Goal: Task Accomplishment & Management: Complete application form

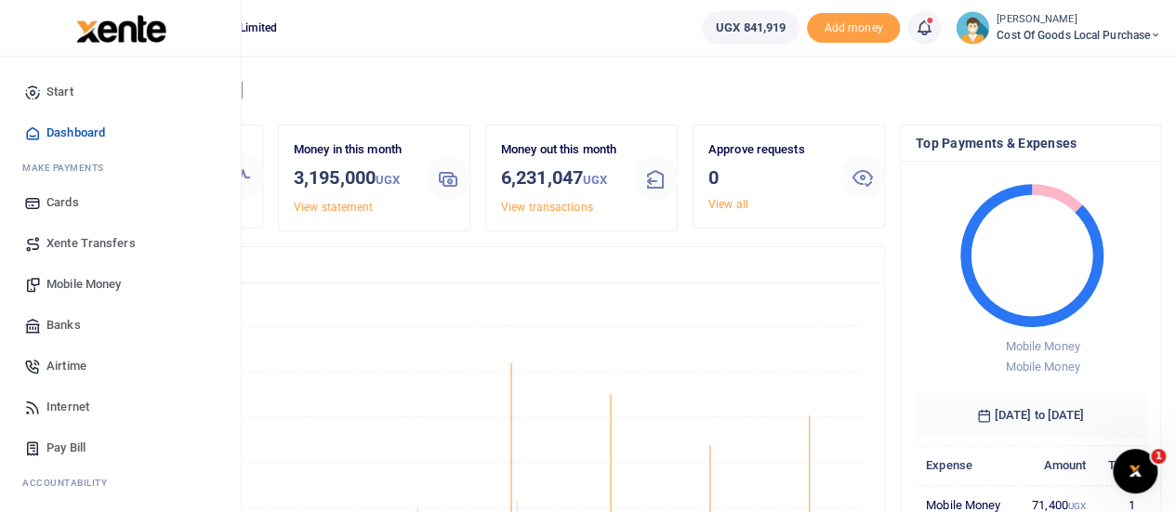
click at [84, 278] on span "Mobile Money" at bounding box center [83, 284] width 74 height 19
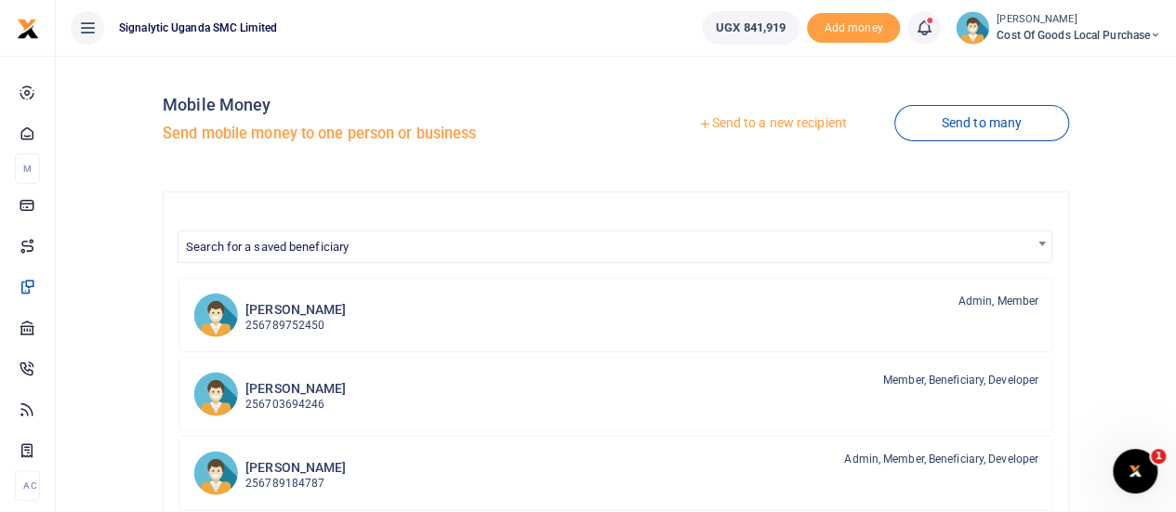
click at [789, 122] on link "Send to a new recipient" at bounding box center [772, 123] width 243 height 33
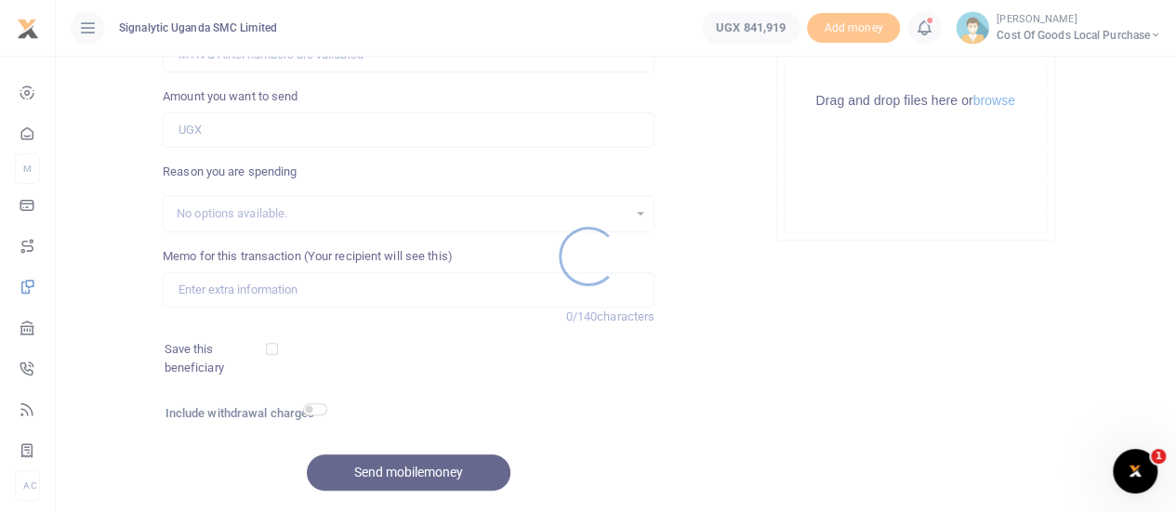
scroll to position [309, 0]
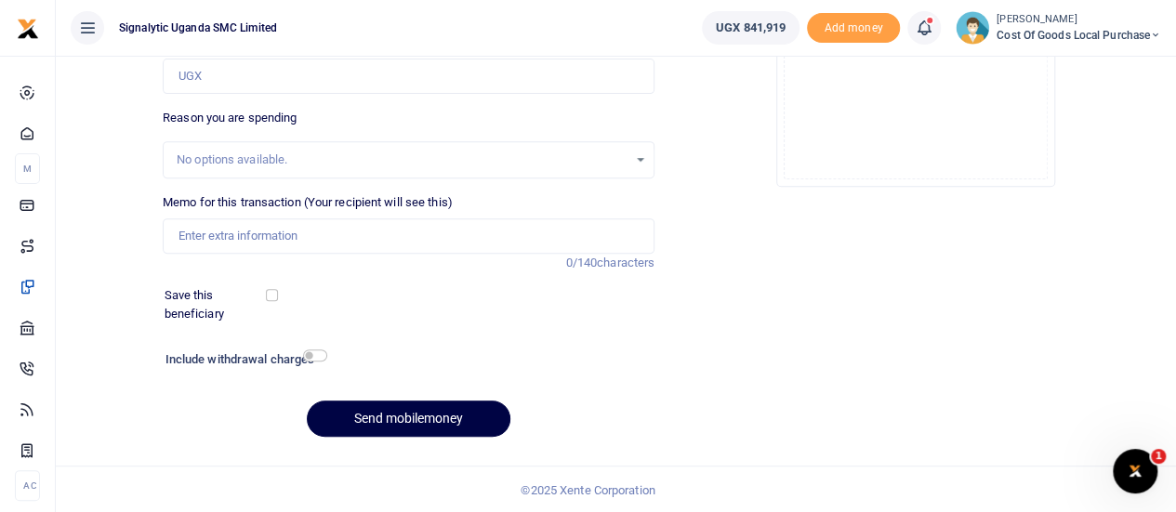
click at [316, 235] on div at bounding box center [588, 256] width 1176 height 512
click at [253, 239] on input "Memo for this transaction (Your recipient will see this)" at bounding box center [409, 235] width 492 height 35
paste input "REQSN00058"
type input "REQSN00058"
drag, startPoint x: 267, startPoint y: 83, endPoint x: 288, endPoint y: 81, distance: 21.5
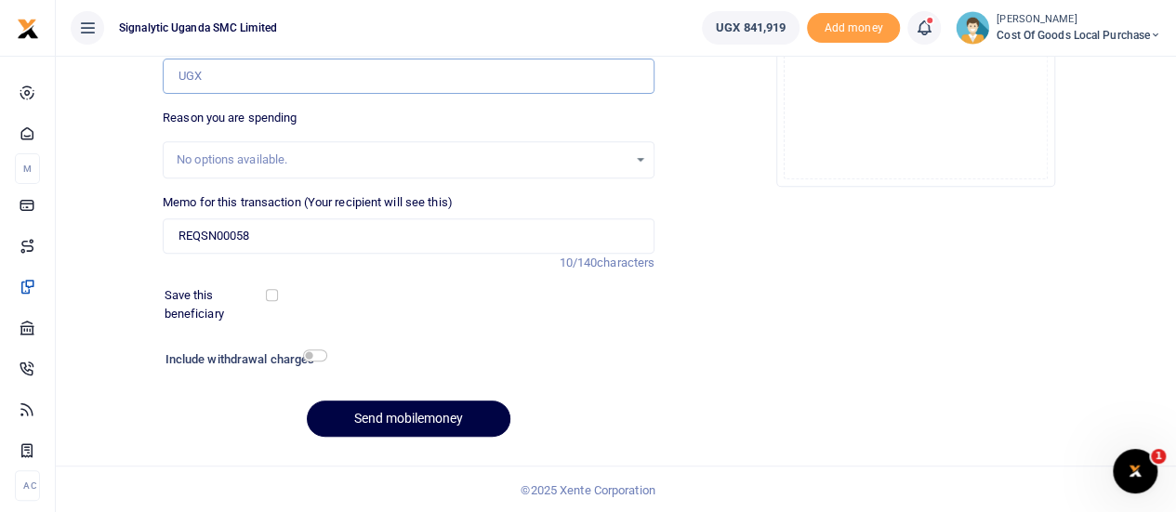
click at [267, 83] on input "Amount you want to send" at bounding box center [409, 76] width 492 height 35
paste input "706768666"
type input "706,768,666"
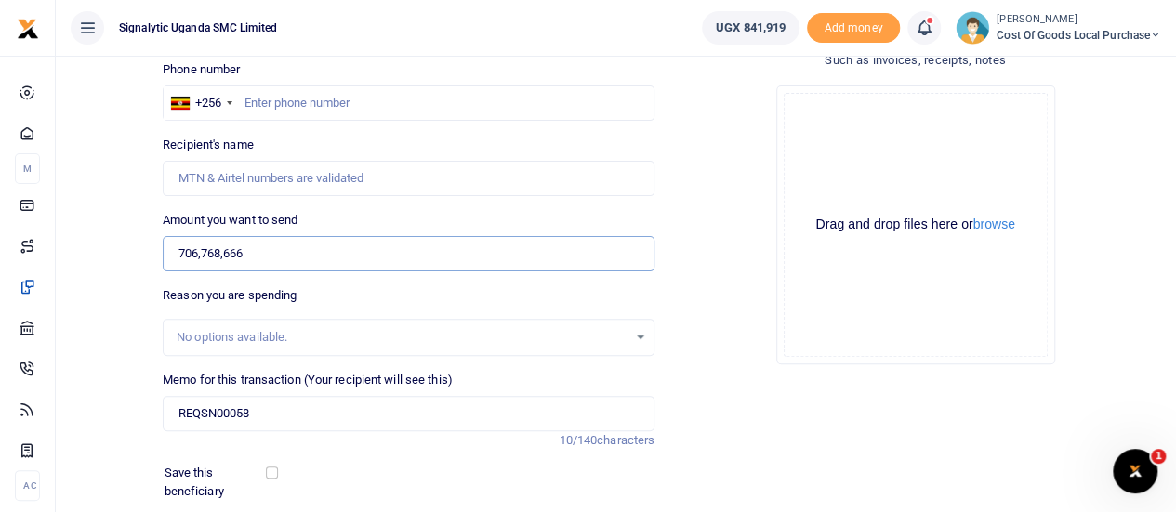
scroll to position [123, 0]
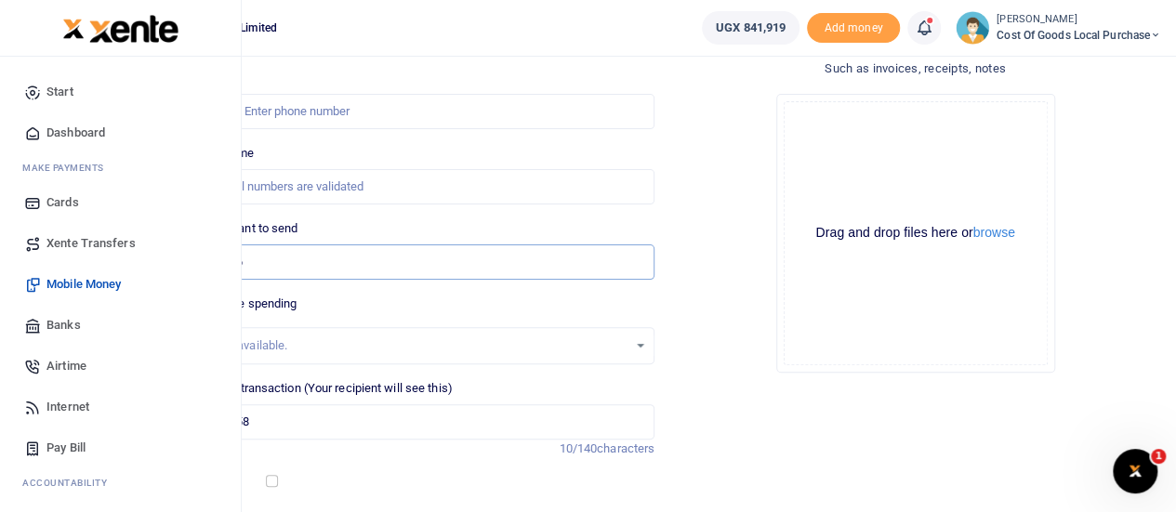
drag, startPoint x: 284, startPoint y: 269, endPoint x: 30, endPoint y: 289, distance: 255.5
click at [30, 289] on body "Start Dashboard M ake Payments Cards Xente Transfers Mobile Money Banks Airtime…" at bounding box center [588, 288] width 1176 height 823
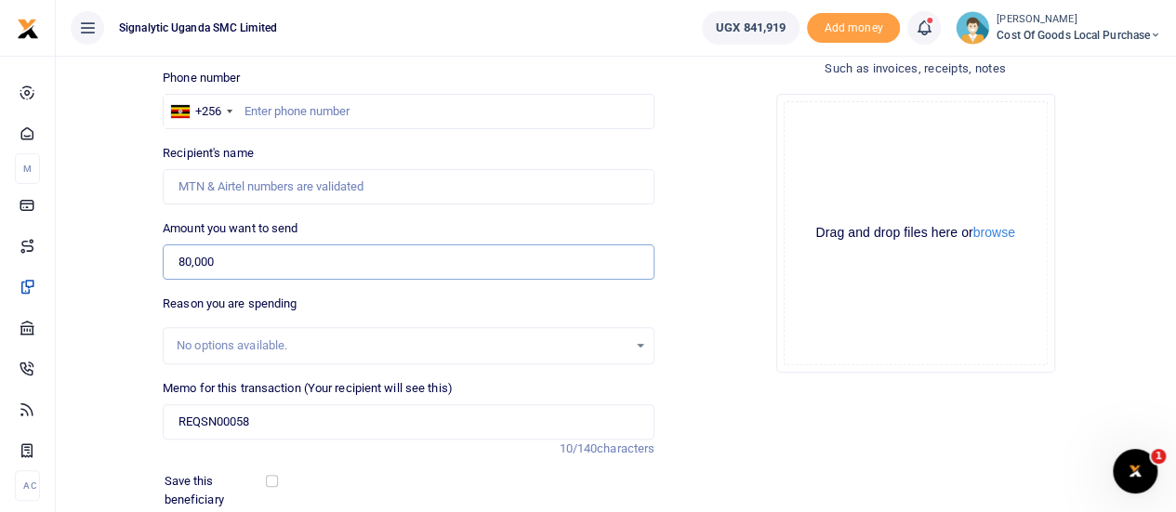
type input "80,000"
click at [301, 112] on input "text" at bounding box center [409, 111] width 492 height 35
paste input "706768666"
type input "706768666"
type input "Edrine Kazibwe"
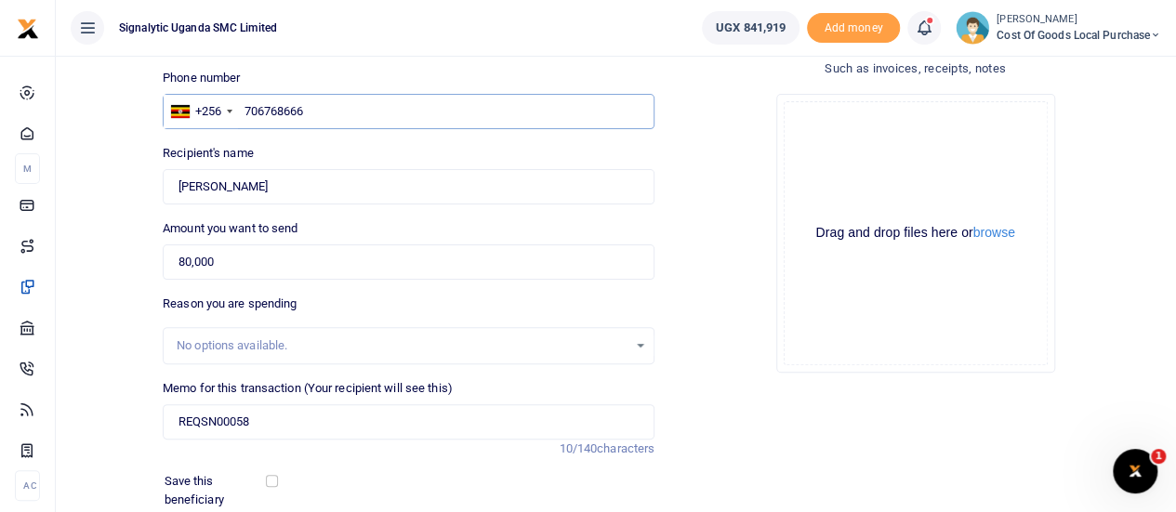
type input "706768666"
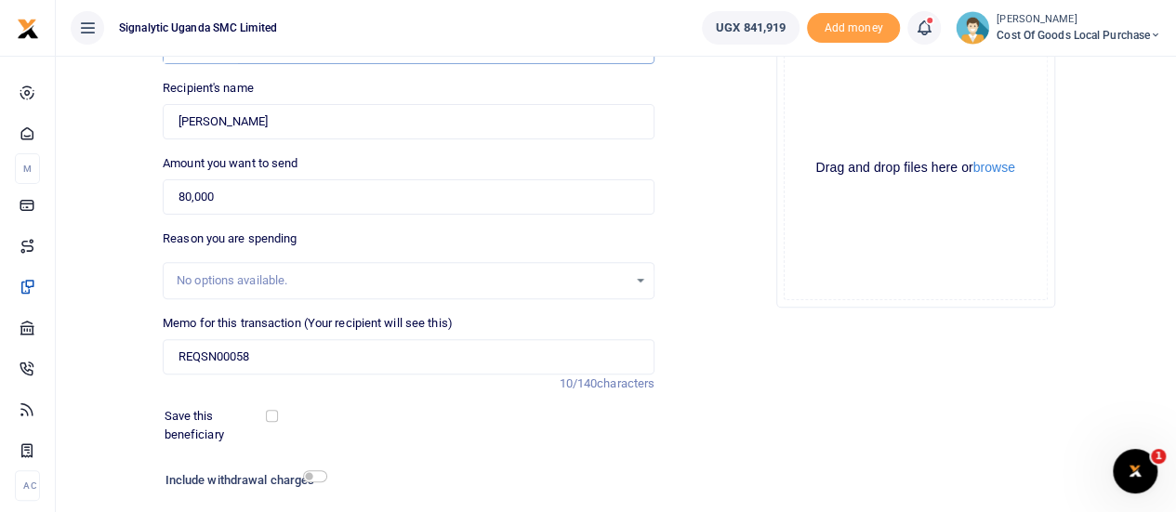
scroll to position [309, 0]
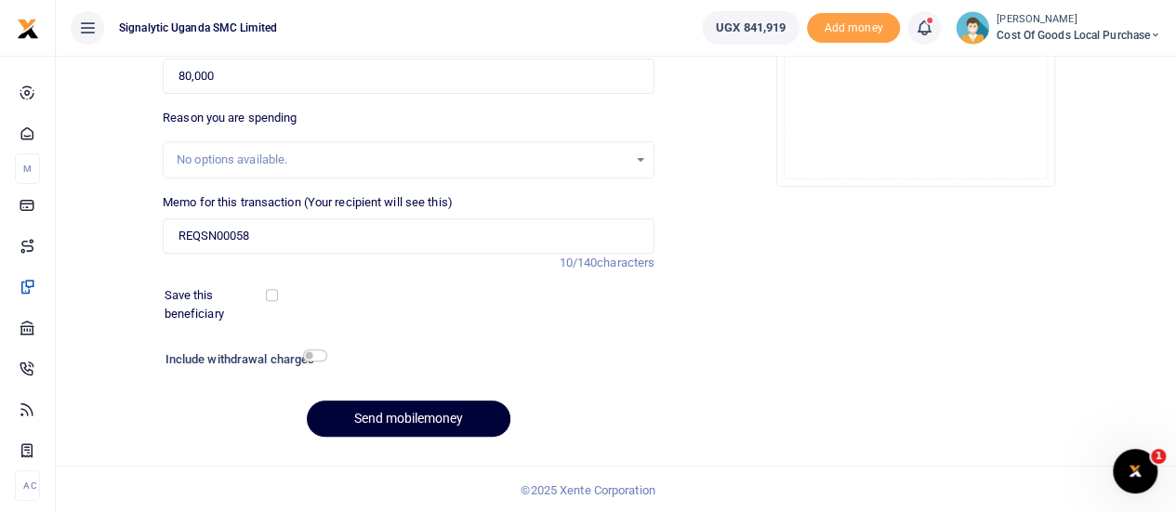
click at [408, 416] on button "Send mobilemoney" at bounding box center [409, 419] width 204 height 36
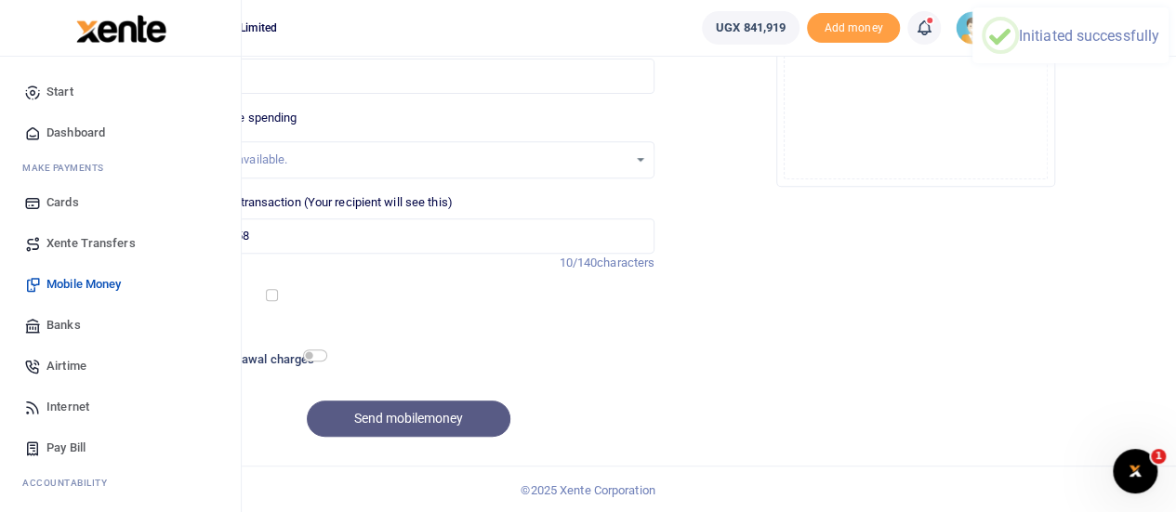
scroll to position [113, 0]
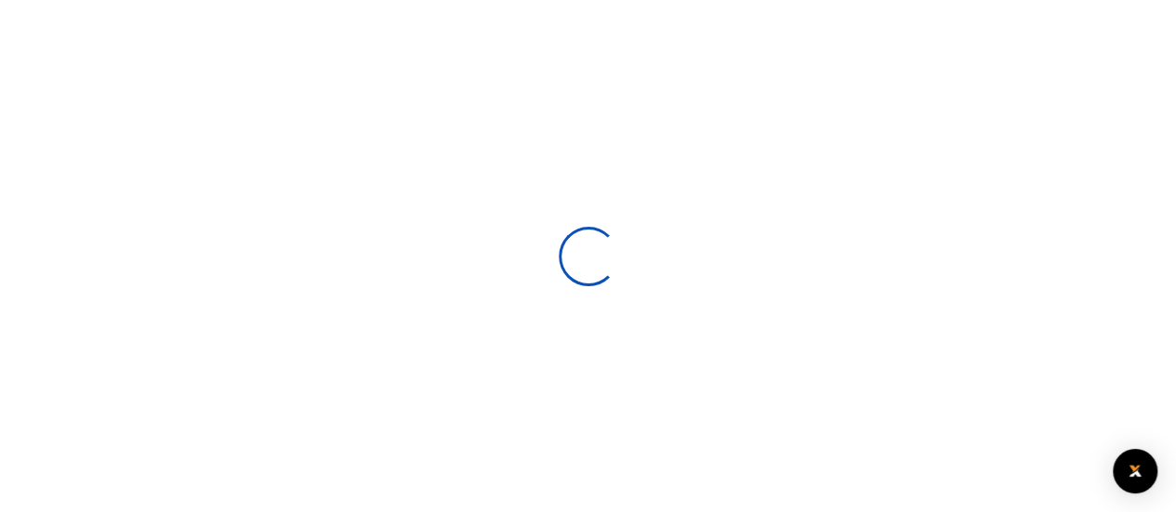
select select
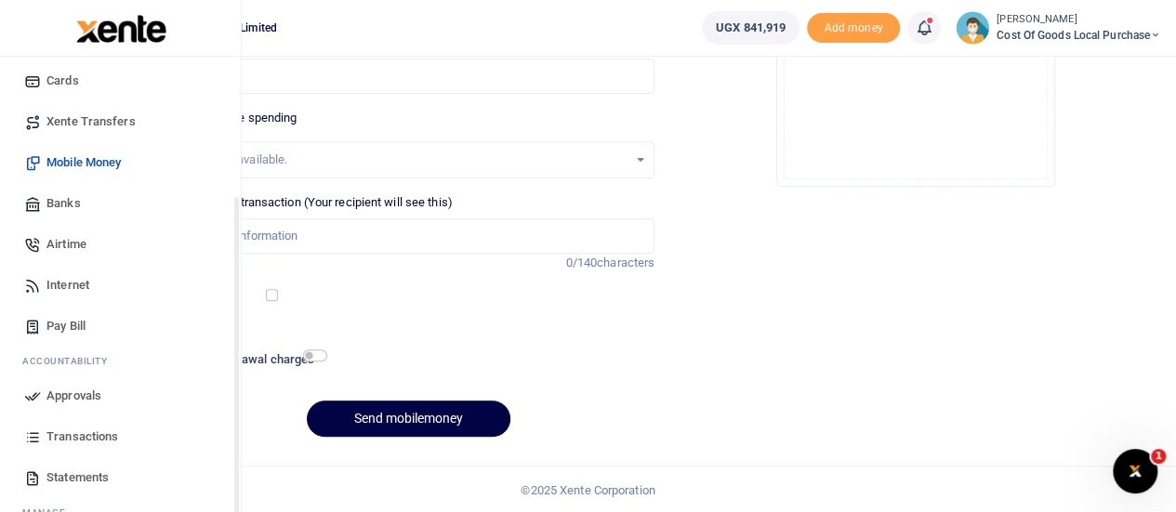
scroll to position [191, 0]
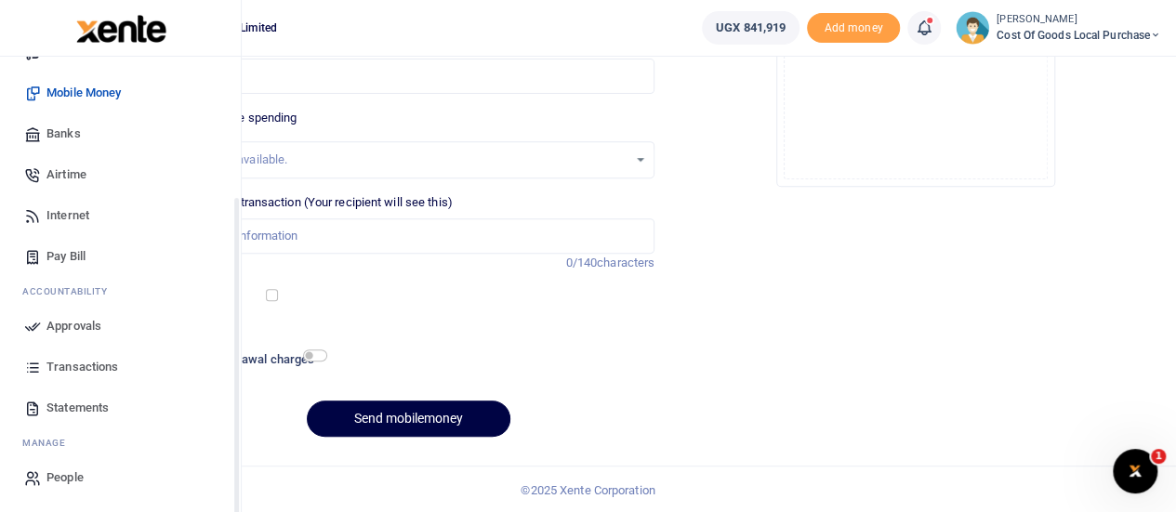
click at [99, 323] on span "Approvals" at bounding box center [73, 326] width 55 height 19
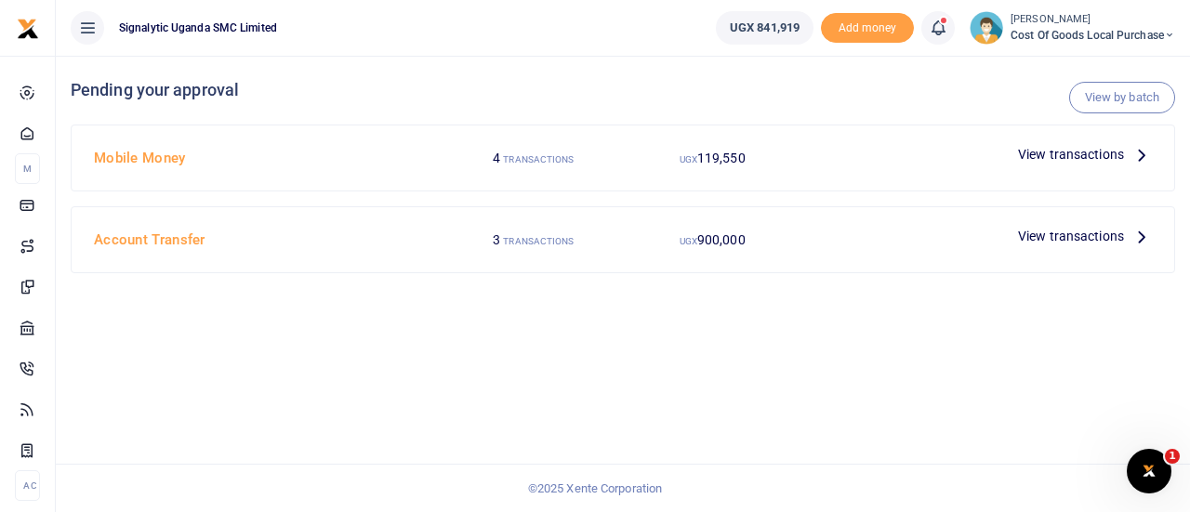
click at [1071, 153] on span "View transactions" at bounding box center [1071, 154] width 106 height 20
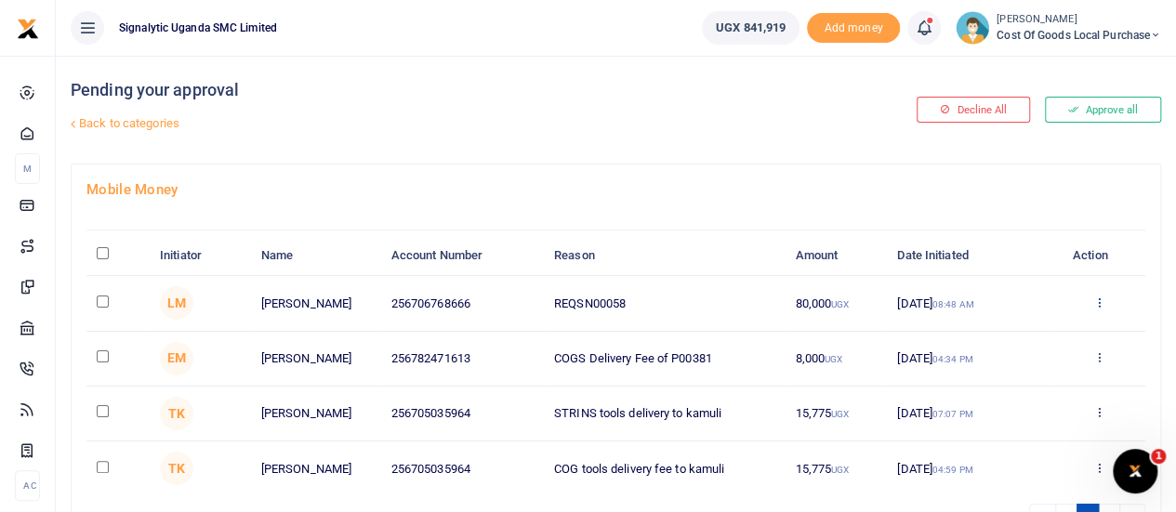
click at [1099, 301] on icon at bounding box center [1099, 302] width 12 height 13
click at [1056, 333] on link "Approve" at bounding box center [1030, 333] width 147 height 26
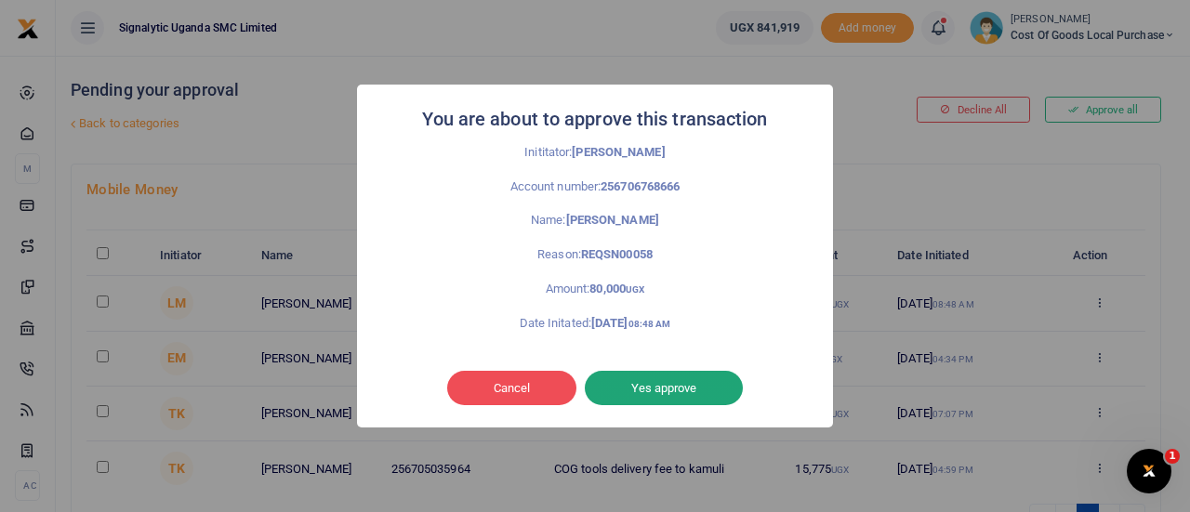
click at [677, 382] on button "Yes approve" at bounding box center [664, 388] width 158 height 35
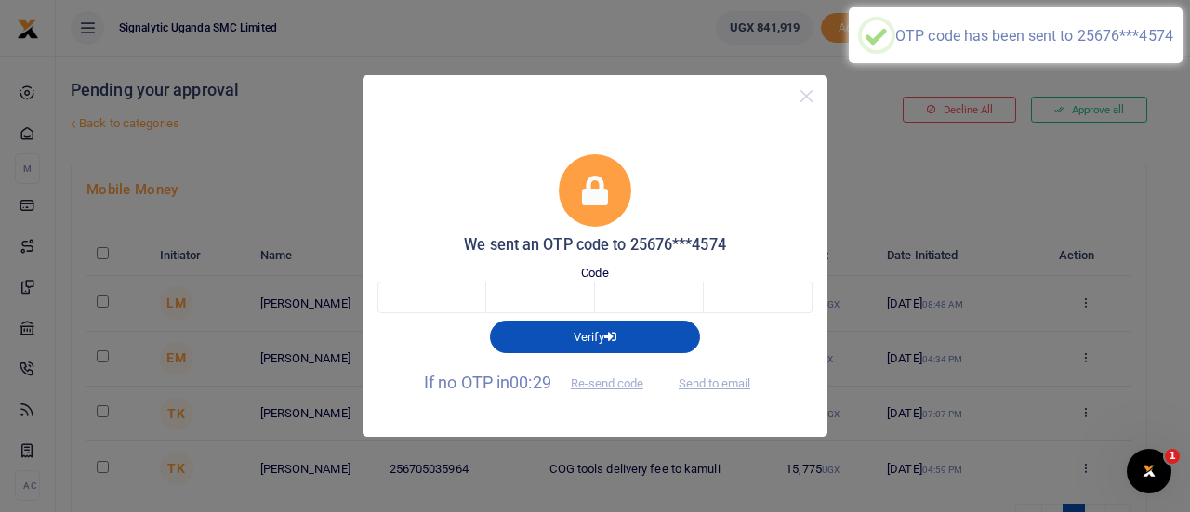
click at [405, 317] on div "Verify" at bounding box center [595, 332] width 450 height 39
click at [416, 302] on input "text" at bounding box center [431, 298] width 109 height 32
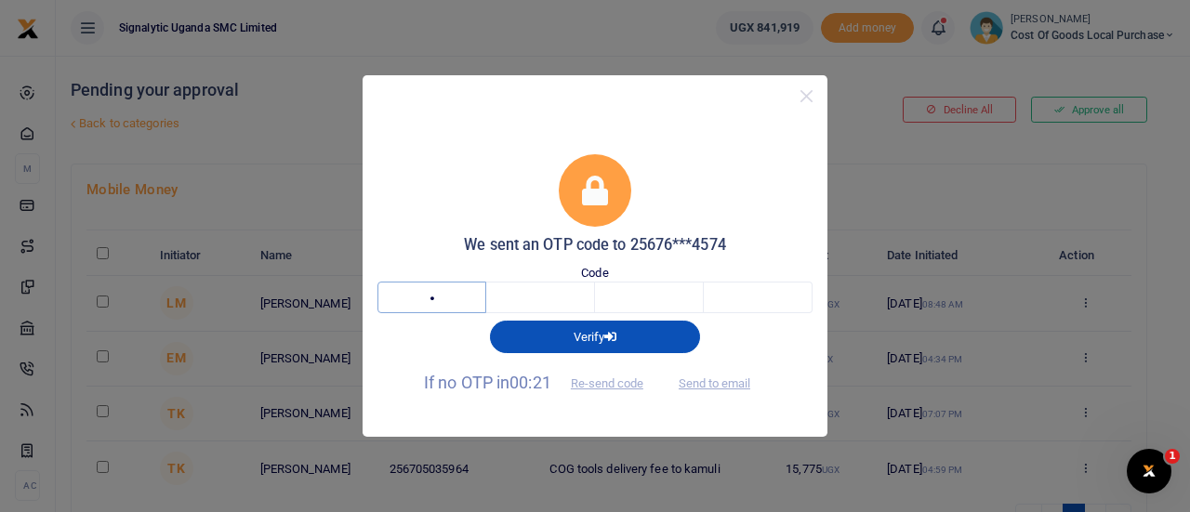
type input "8"
type input "2"
type input "8"
type input "3"
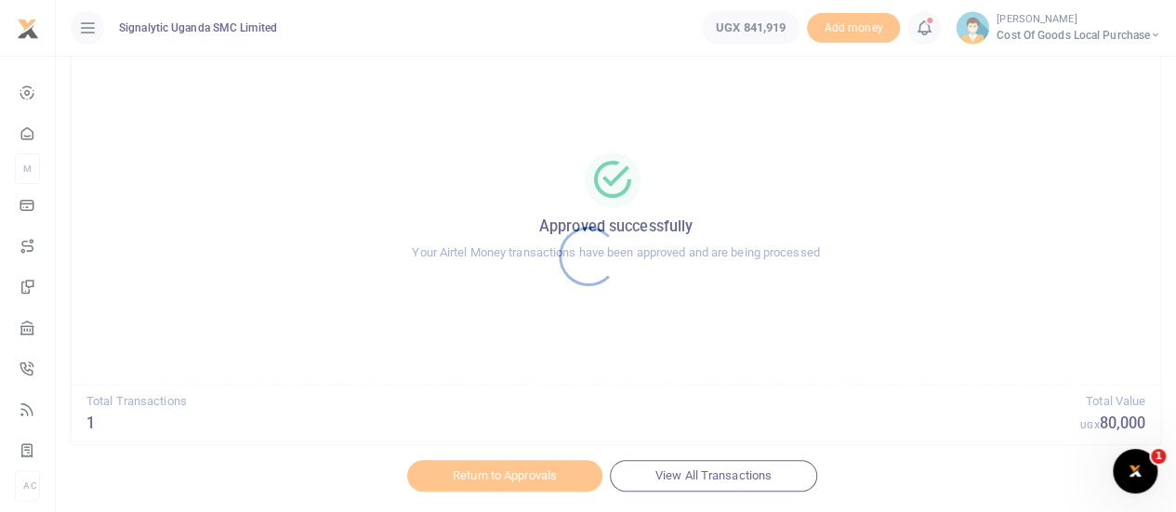
scroll to position [107, 0]
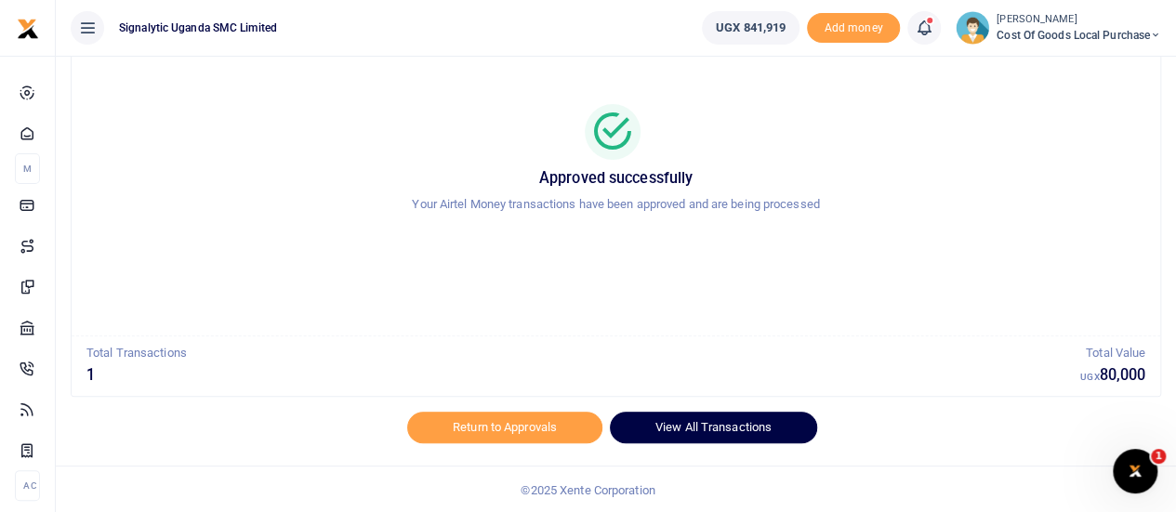
click at [684, 422] on link "View All Transactions" at bounding box center [713, 428] width 207 height 32
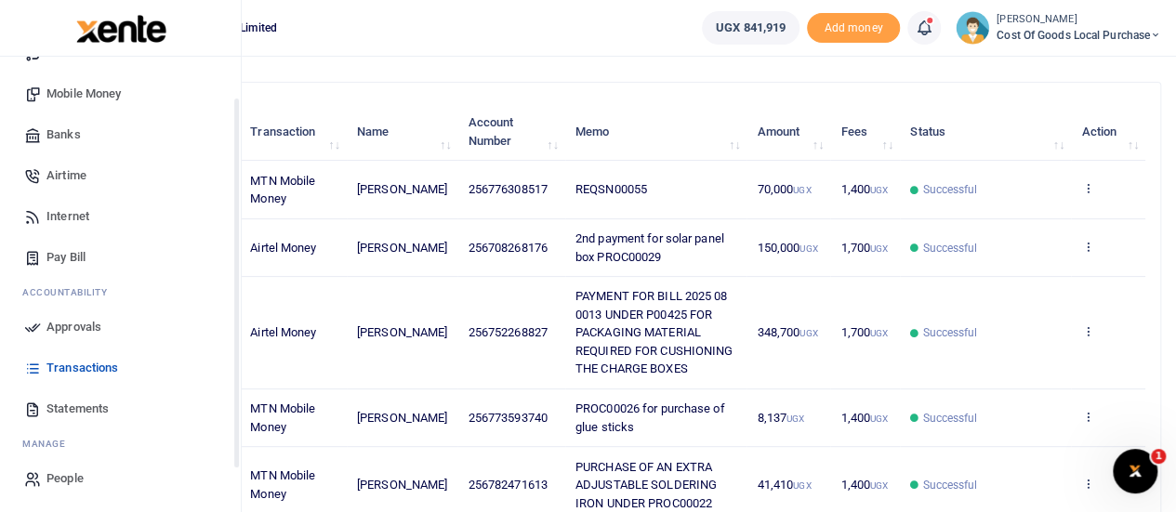
scroll to position [191, 0]
click at [78, 363] on span "Transactions" at bounding box center [82, 367] width 72 height 19
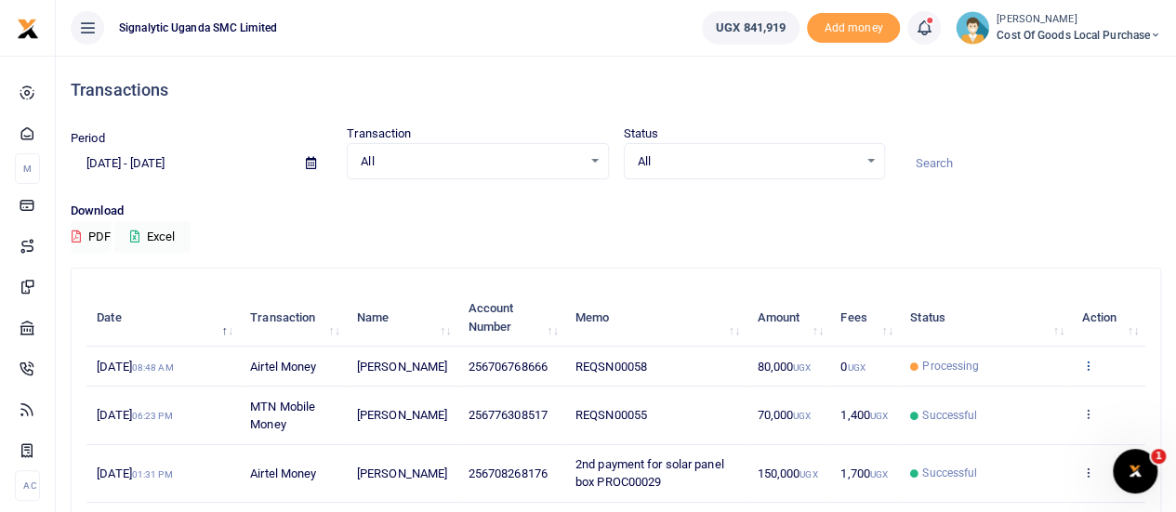
click at [1089, 372] on icon at bounding box center [1087, 365] width 12 height 13
click at [1006, 400] on link "View details" at bounding box center [1019, 406] width 147 height 26
